Goal: Task Accomplishment & Management: Manage account settings

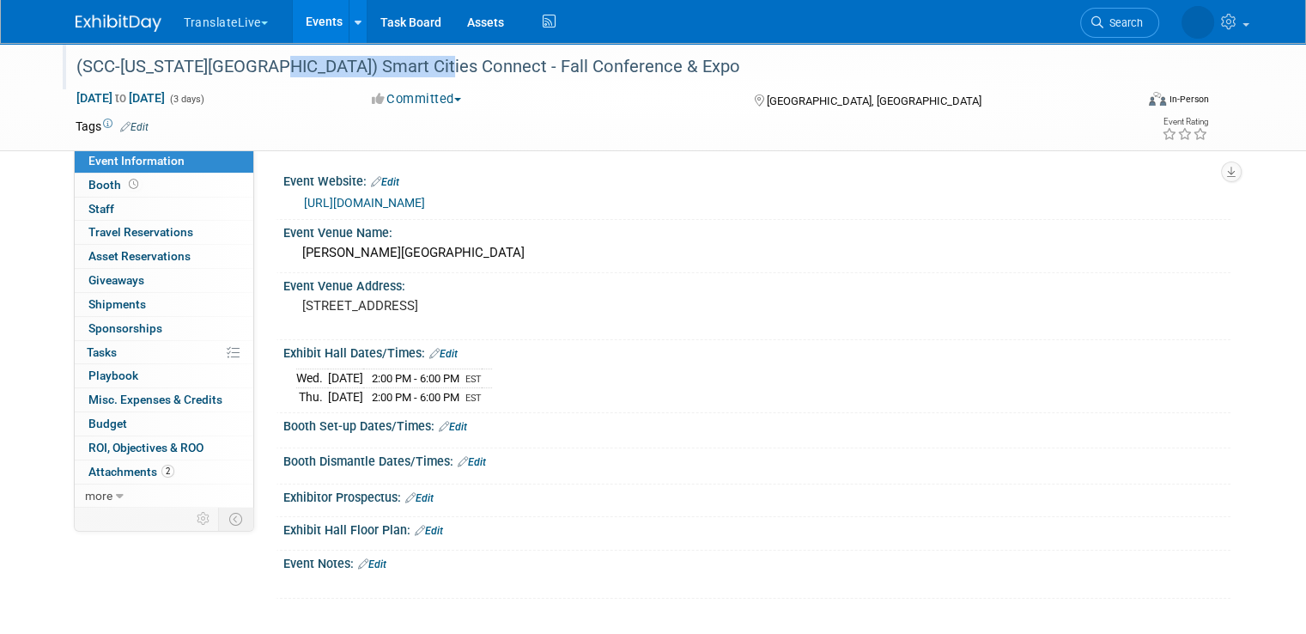
drag, startPoint x: 245, startPoint y: 65, endPoint x: 404, endPoint y: 66, distance: 158.9
click at [404, 66] on div "(SCC-[US_STATE][GEOGRAPHIC_DATA]) Smart Cities Connect - Fall Conference & Expo" at bounding box center [591, 67] width 1042 height 31
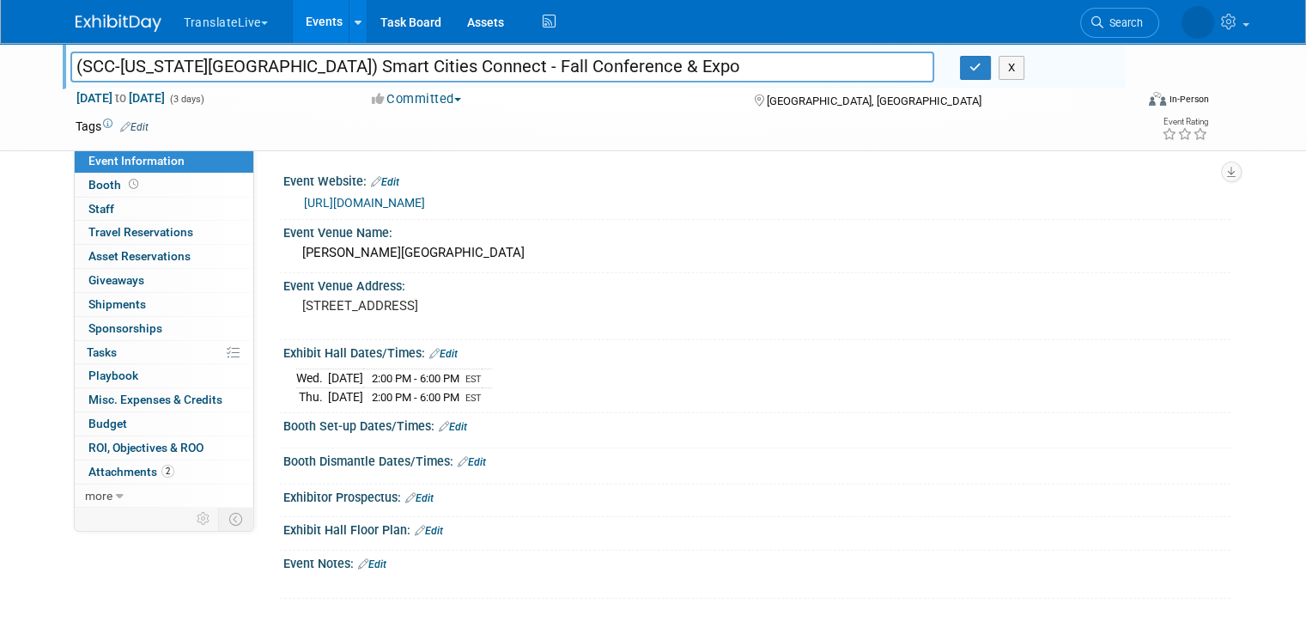
drag, startPoint x: 404, startPoint y: 66, endPoint x: 230, endPoint y: 70, distance: 173.5
click at [230, 70] on input "(SCC-[US_STATE][GEOGRAPHIC_DATA]) Smart Cities Connect - Fall Conference & Expo" at bounding box center [502, 67] width 864 height 30
click at [254, 69] on input "(SCC-[US_STATE][GEOGRAPHIC_DATA]) Smart Cities Connect - Fall Conference & Expo" at bounding box center [502, 67] width 864 height 30
drag, startPoint x: 244, startPoint y: 69, endPoint x: 402, endPoint y: 70, distance: 158.0
click at [402, 70] on input "(SCC-[US_STATE][GEOGRAPHIC_DATA]) Smart Cities Connect - Fall Conference & Expo" at bounding box center [502, 67] width 864 height 30
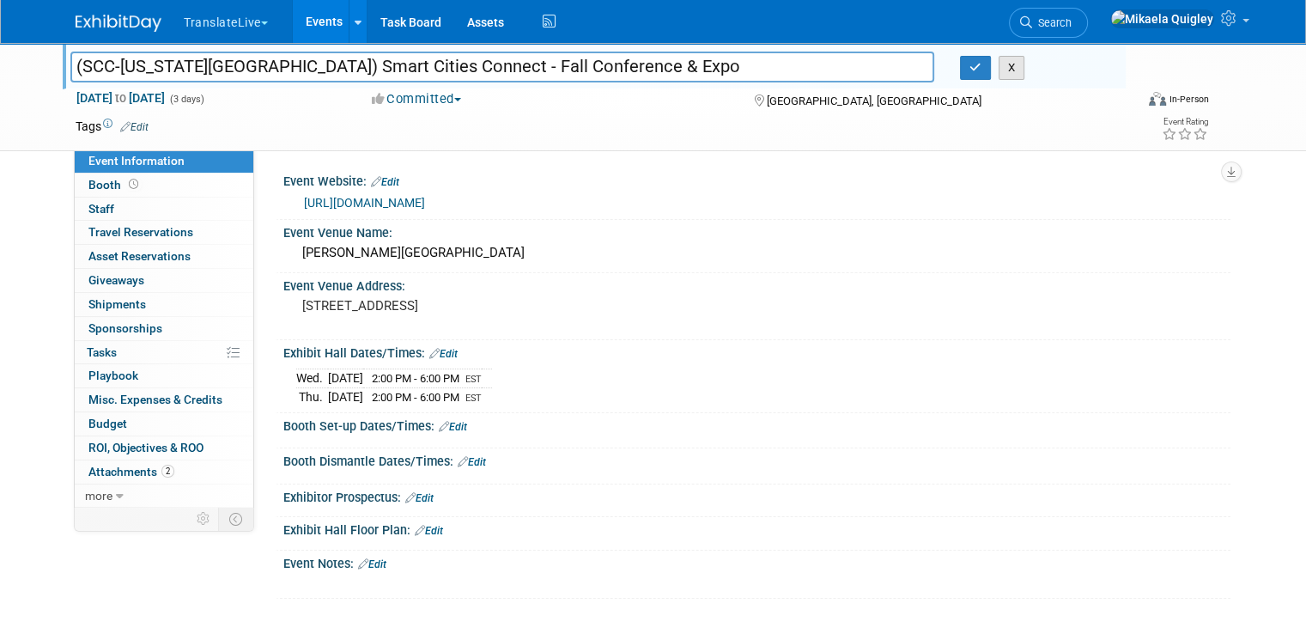
click at [1017, 66] on button "X" at bounding box center [1012, 68] width 27 height 24
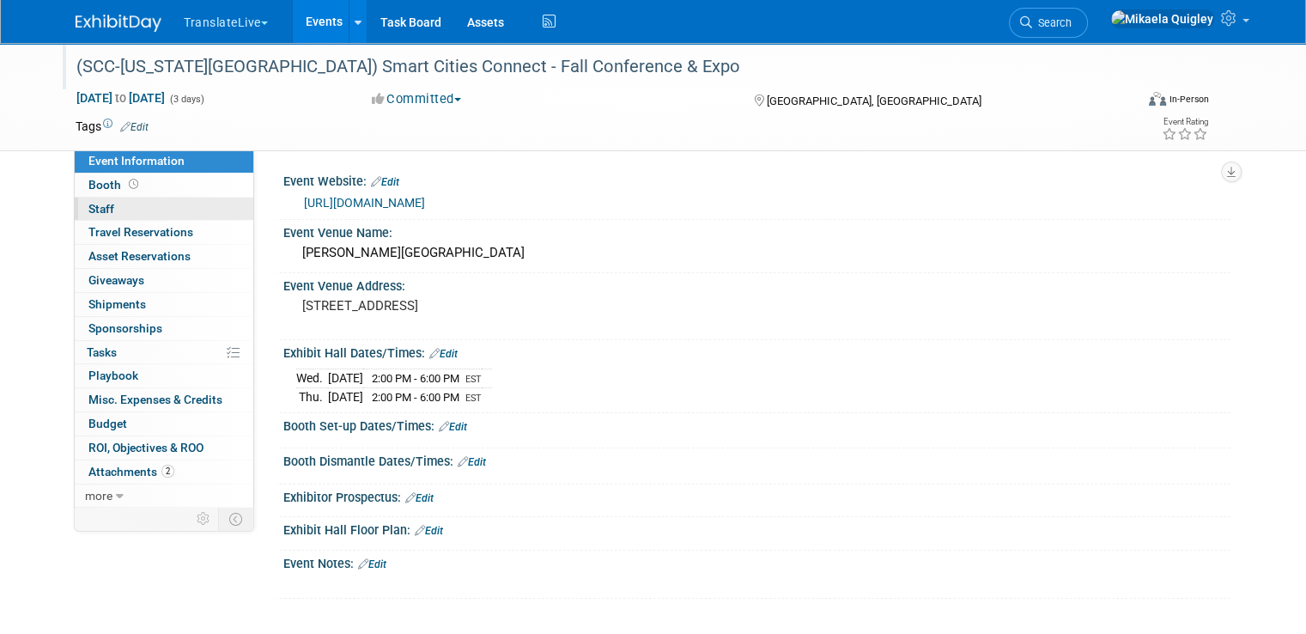
click at [155, 208] on link "0 Staff 0" at bounding box center [164, 208] width 179 height 23
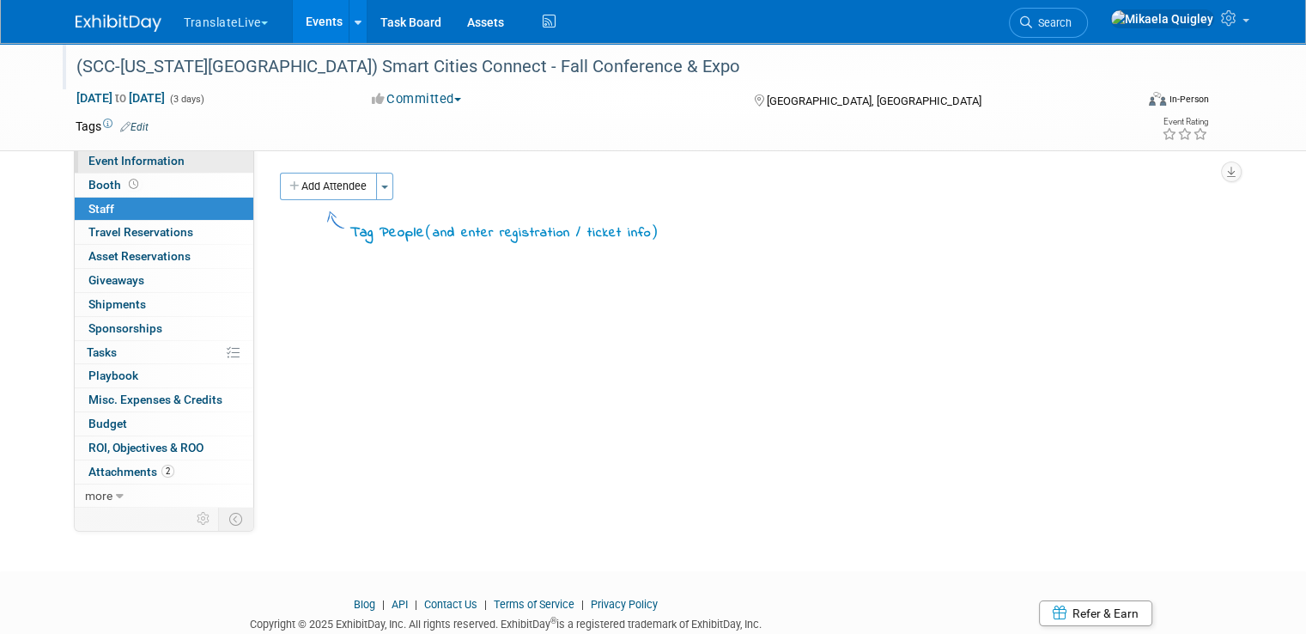
click at [171, 158] on link "Event Information" at bounding box center [164, 160] width 179 height 23
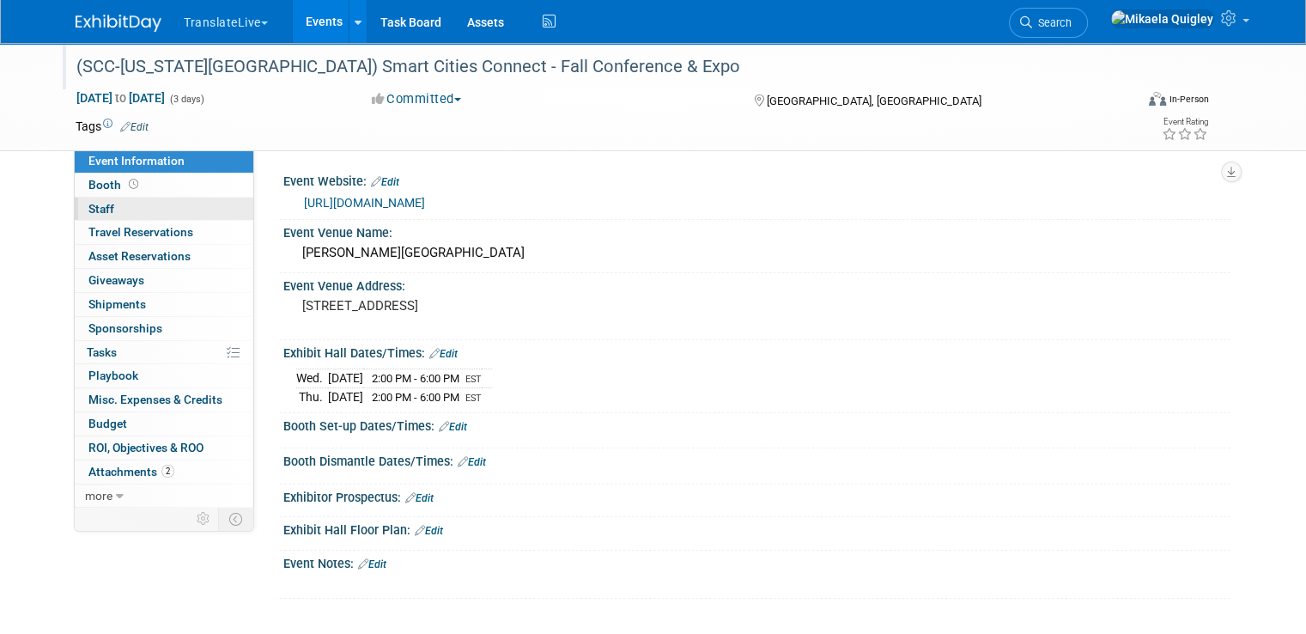
click at [142, 207] on link "0 Staff 0" at bounding box center [164, 208] width 179 height 23
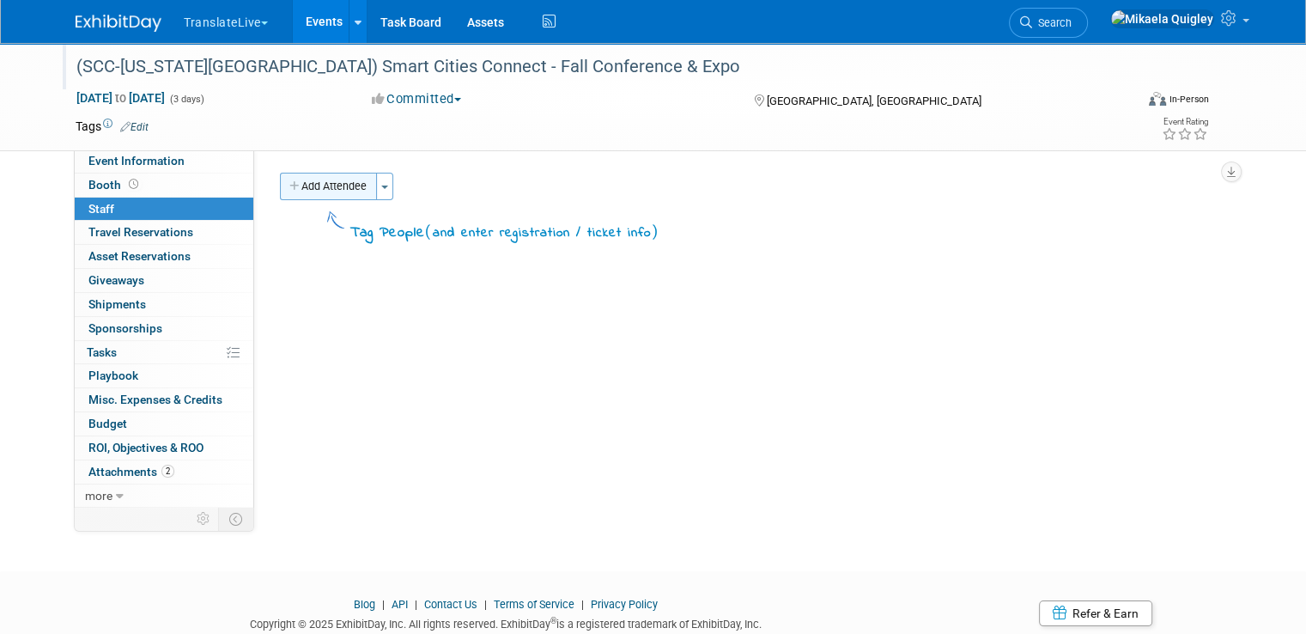
click at [300, 190] on button "Add Attendee" at bounding box center [328, 186] width 97 height 27
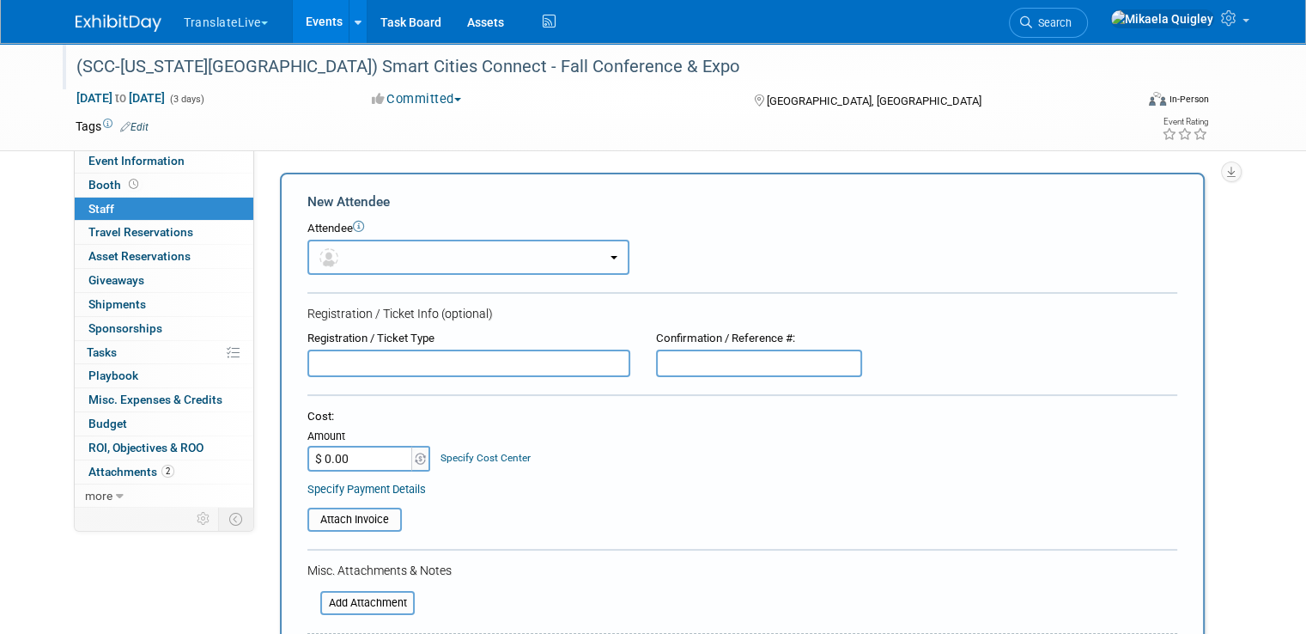
click at [448, 263] on button "button" at bounding box center [468, 257] width 322 height 35
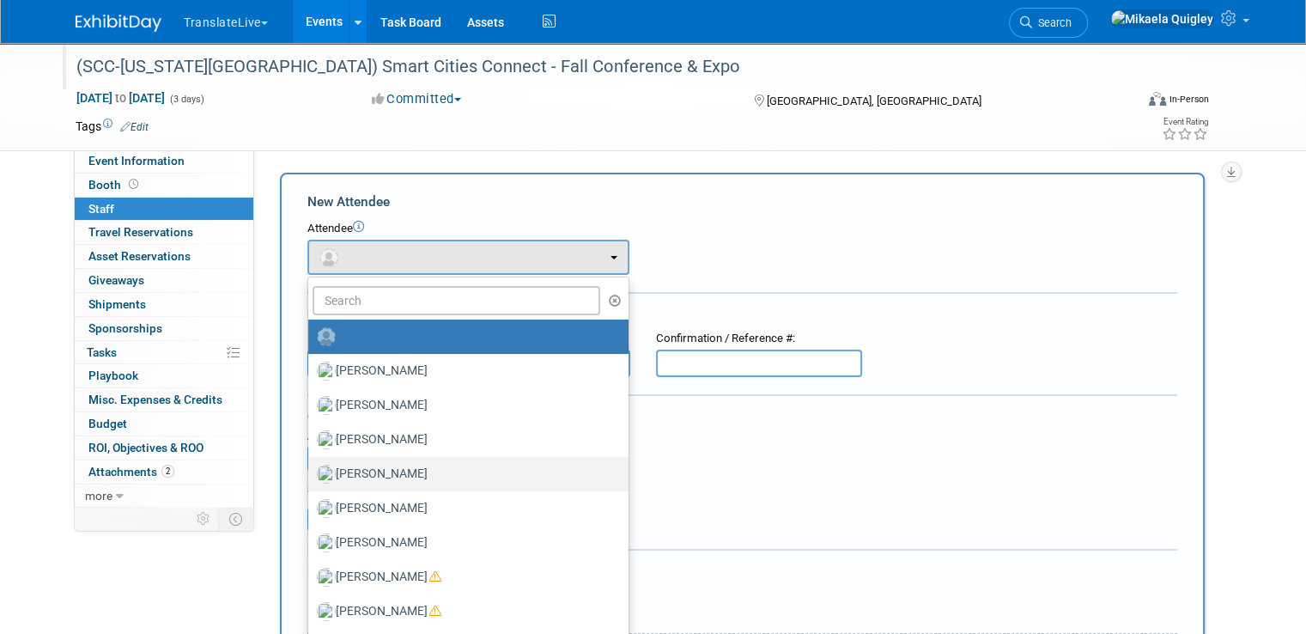
click at [416, 471] on label "[PERSON_NAME]" at bounding box center [464, 473] width 295 height 27
click at [311, 471] on input "[PERSON_NAME]" at bounding box center [305, 471] width 11 height 11
select select "460f7edc-b793-4485-aa1a-faf2ec959097"
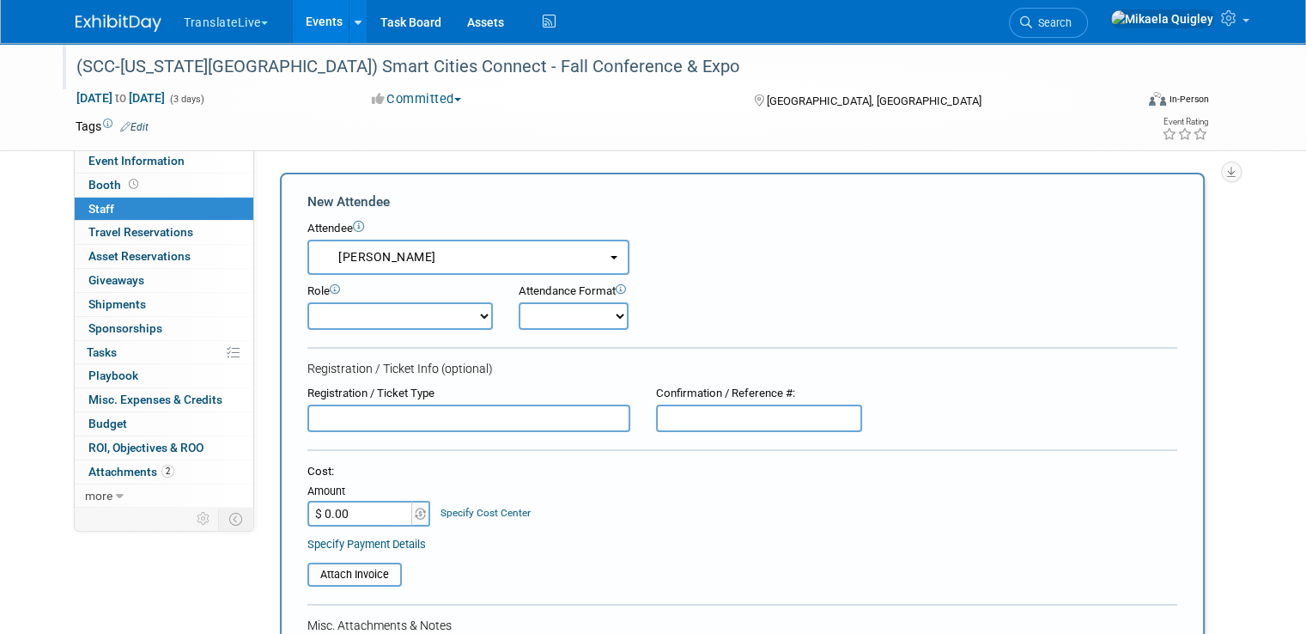
click at [461, 313] on select "Demonstrator Host Planner Presenter Sales Representative Set-up/Dismantle Crew …" at bounding box center [399, 315] width 185 height 27
select select "9"
click at [307, 302] on select "Demonstrator Host Planner Presenter Sales Representative Set-up/Dismantle Crew …" at bounding box center [399, 315] width 185 height 27
click at [556, 327] on select "Onsite Remote" at bounding box center [574, 315] width 110 height 27
select select "1"
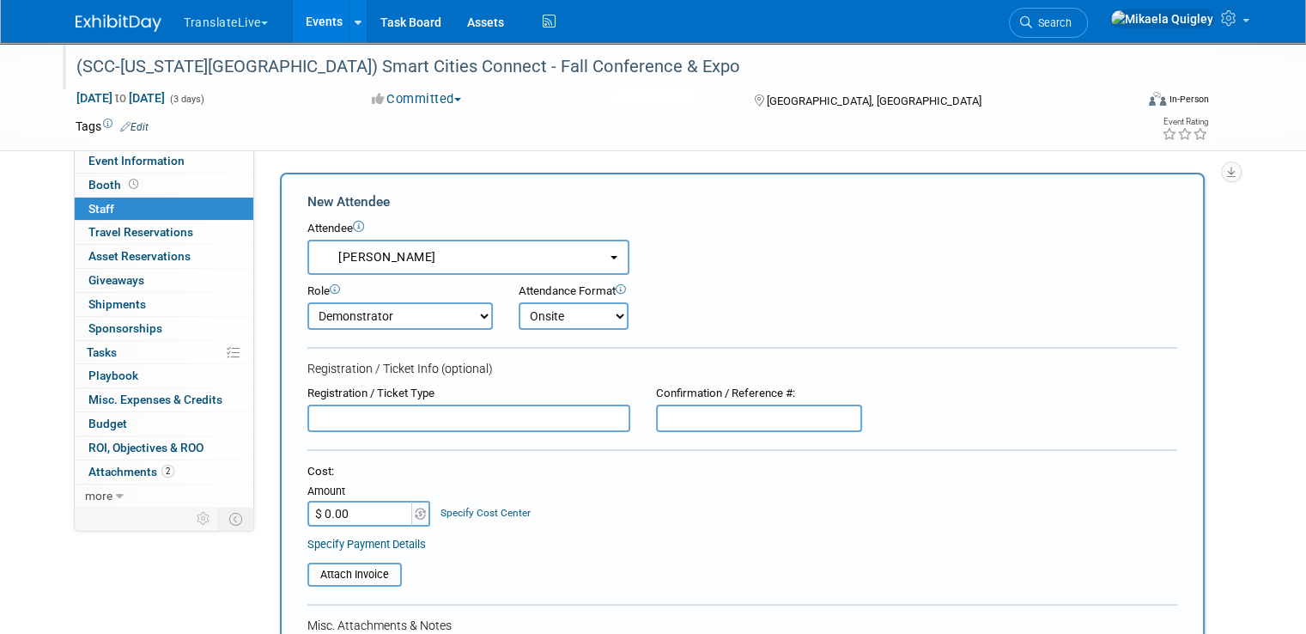
click at [519, 302] on select "Onsite Remote" at bounding box center [574, 315] width 110 height 27
click at [537, 412] on input "text" at bounding box center [468, 417] width 323 height 27
click at [659, 451] on form "New Attendee Attendee <img src="[URL][DOMAIN_NAME]" style="width: 22px; height:…" at bounding box center [742, 534] width 870 height 685
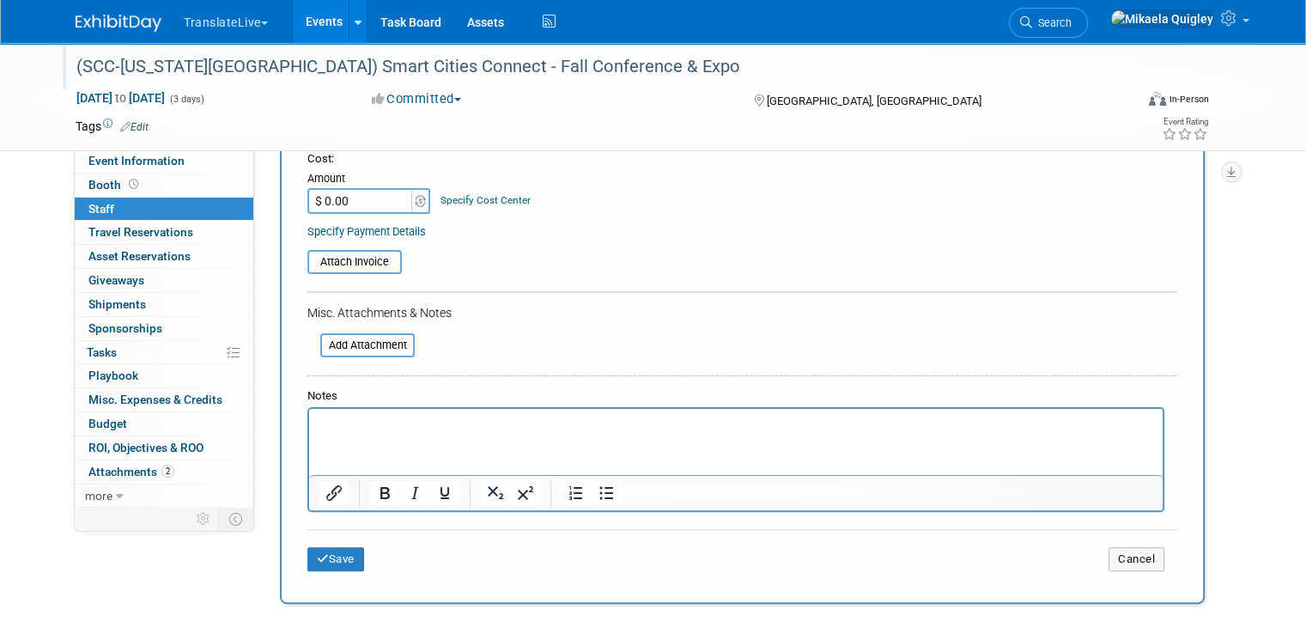
scroll to position [370, 0]
